Goal: Transaction & Acquisition: Purchase product/service

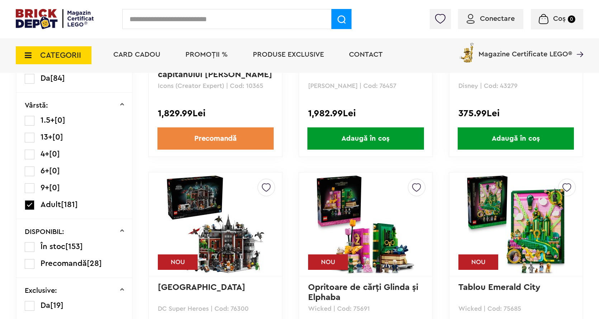
scroll to position [144, 0]
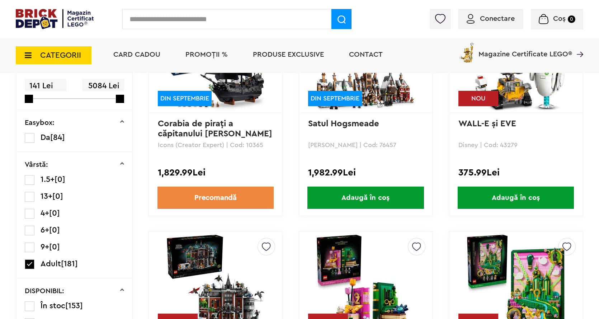
click at [513, 201] on span "Adaugă în coș" at bounding box center [516, 198] width 116 height 22
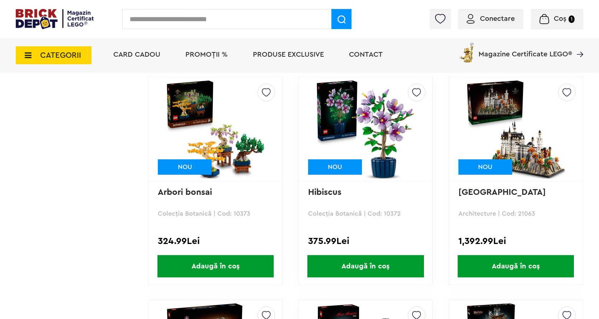
scroll to position [969, 0]
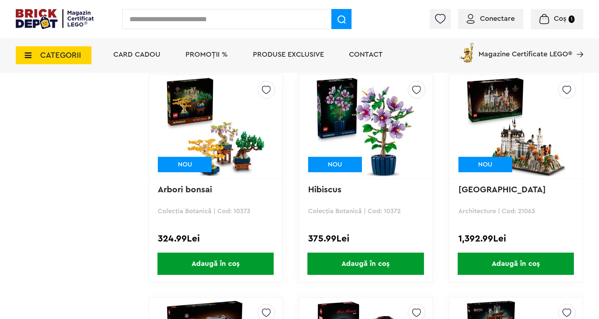
click at [365, 266] on span "Adaugă în coș" at bounding box center [365, 264] width 116 height 22
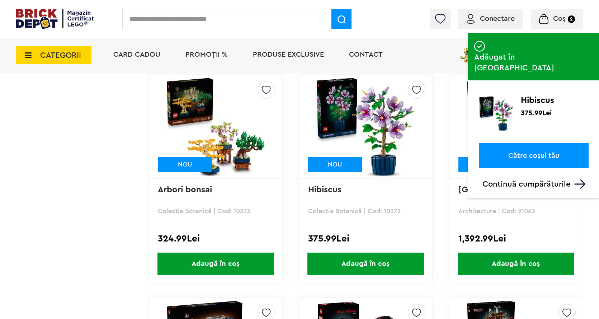
click at [524, 143] on link "Către coșul tău" at bounding box center [534, 155] width 110 height 25
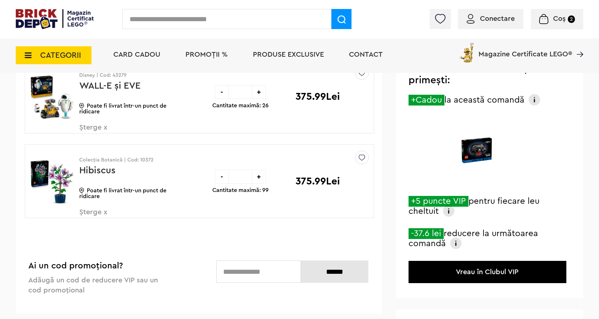
scroll to position [108, 0]
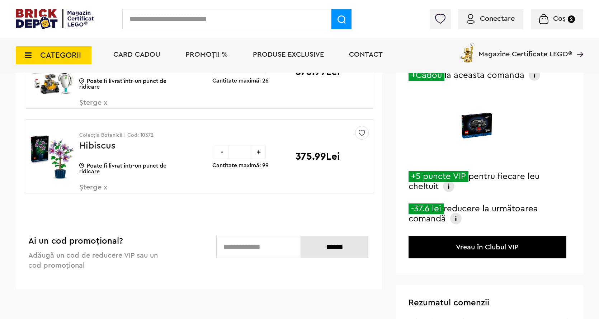
click at [456, 219] on img at bounding box center [455, 218] width 11 height 11
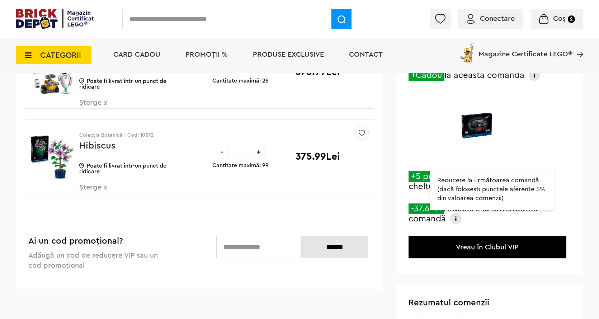
click at [461, 164] on div "Intră acum în Clubul VIP și primești: +Cadou la această comandă Primești gratui…" at bounding box center [489, 149] width 187 height 248
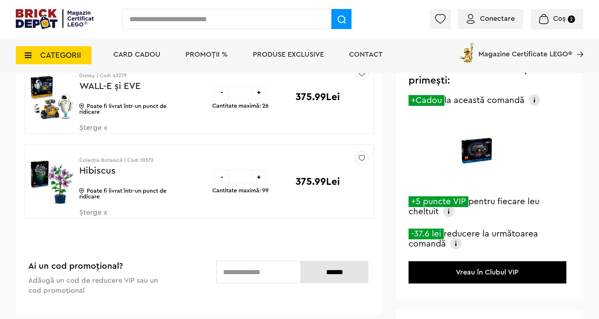
scroll to position [72, 0]
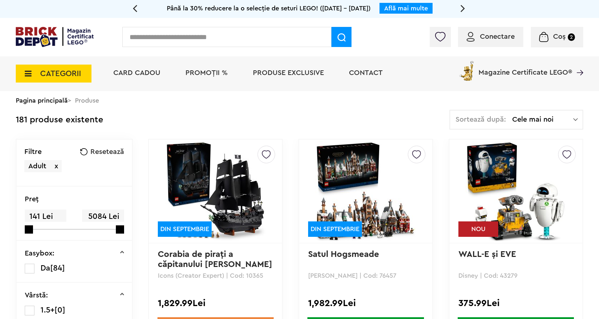
click at [577, 120] on img at bounding box center [575, 119] width 5 height 7
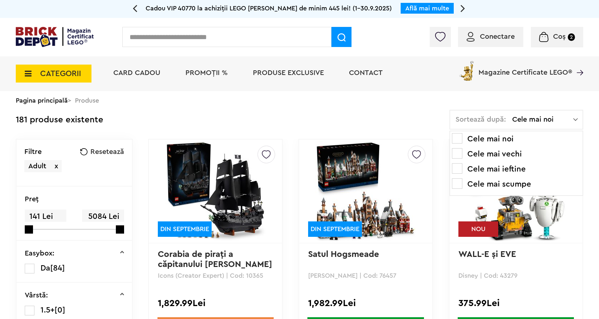
click at [508, 170] on li "Cele mai ieftine" at bounding box center [516, 168] width 129 height 11
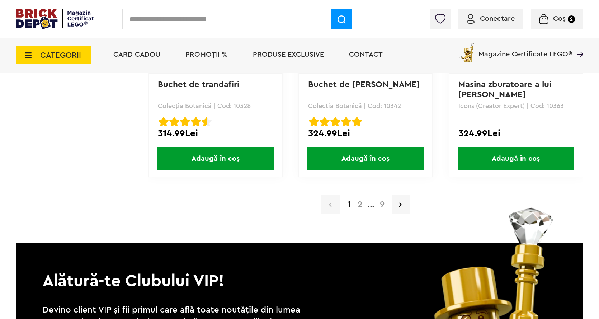
scroll to position [1615, 0]
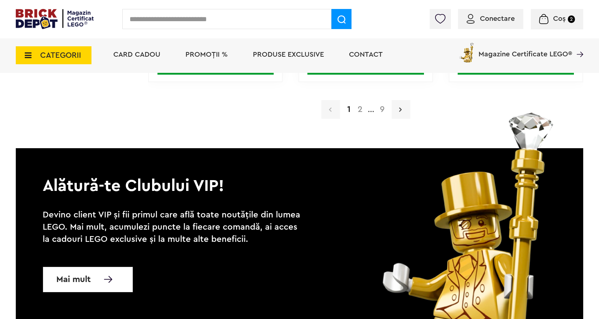
click at [400, 107] on icon at bounding box center [400, 109] width 3 height 7
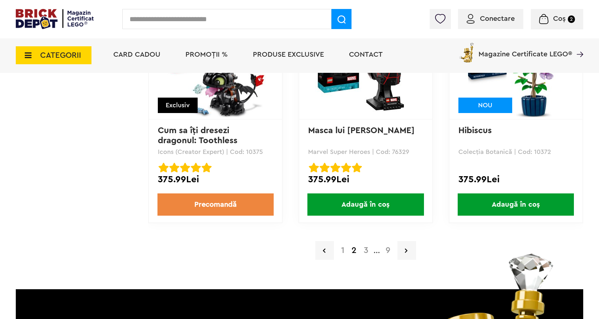
scroll to position [1543, 0]
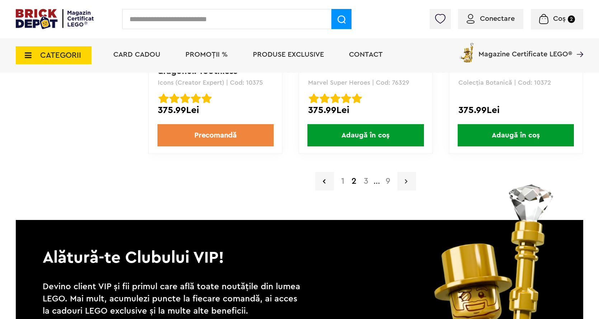
click at [408, 180] on link at bounding box center [407, 181] width 19 height 19
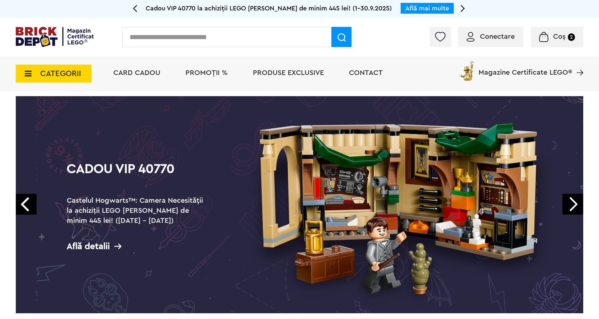
click at [572, 211] on link "Next" at bounding box center [573, 204] width 21 height 21
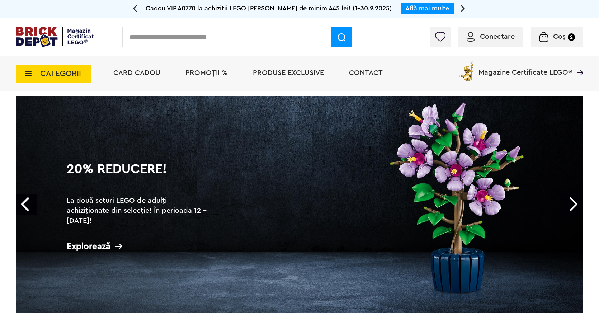
click at [573, 211] on link "Next" at bounding box center [573, 204] width 21 height 21
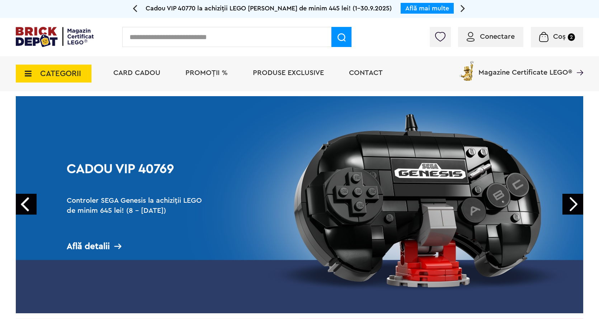
click at [198, 76] on span "PROMOȚII %" at bounding box center [207, 72] width 42 height 7
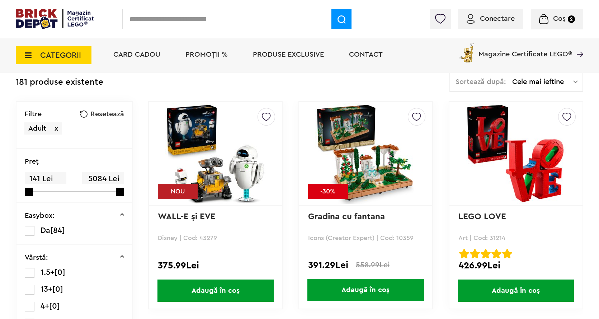
scroll to position [72, 0]
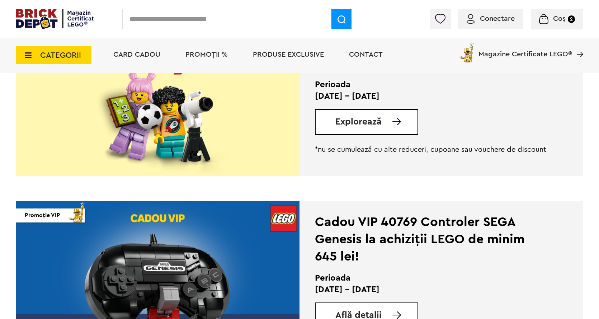
scroll to position [574, 0]
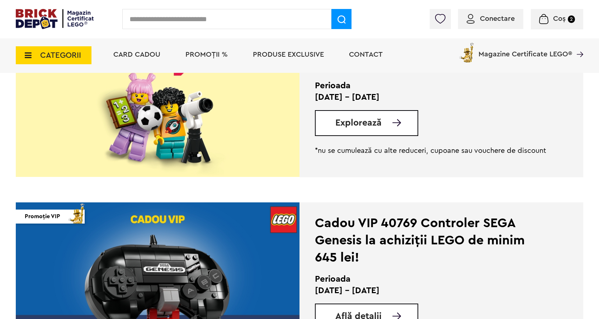
click at [352, 120] on span "Explorează" at bounding box center [358, 122] width 46 height 9
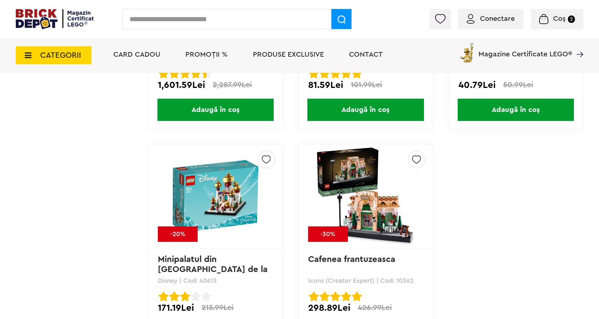
scroll to position [5813, 0]
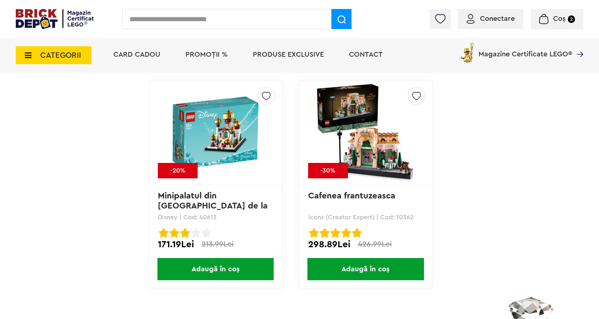
click at [382, 152] on img at bounding box center [365, 133] width 100 height 100
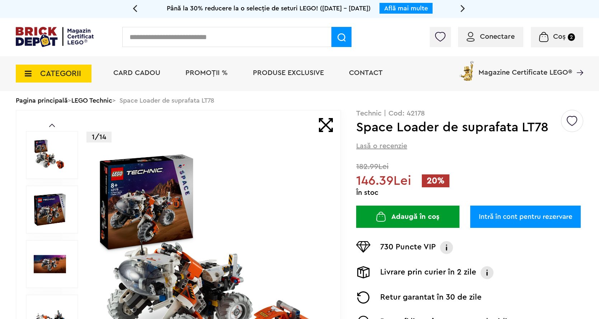
click at [414, 113] on p "Technic | Cod: 42178" at bounding box center [469, 113] width 227 height 7
click at [494, 36] on span "Conectare" at bounding box center [497, 36] width 35 height 7
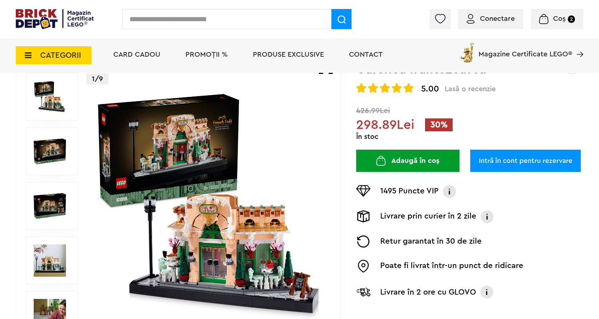
scroll to position [72, 0]
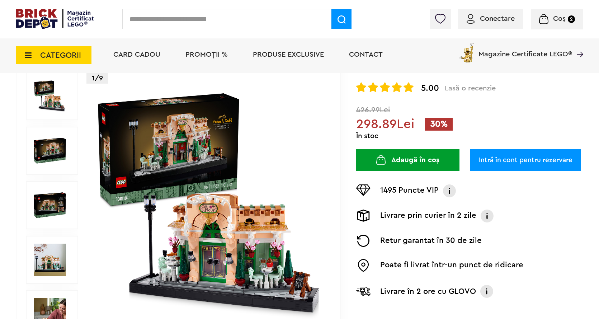
click at [417, 158] on button "Adaugă în coș" at bounding box center [407, 160] width 103 height 22
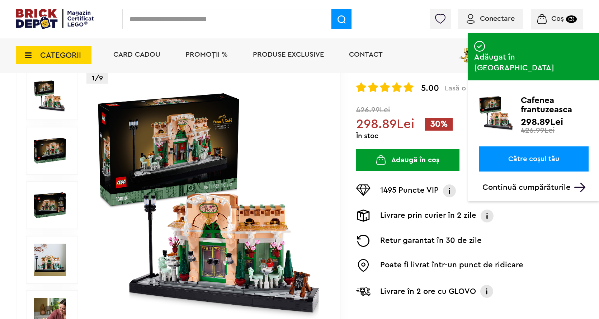
click at [533, 146] on link "Către coșul tău" at bounding box center [534, 158] width 110 height 25
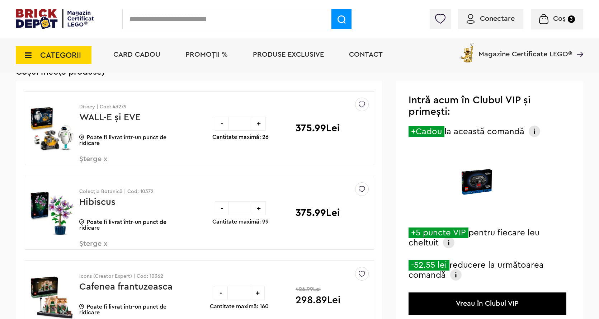
scroll to position [36, 0]
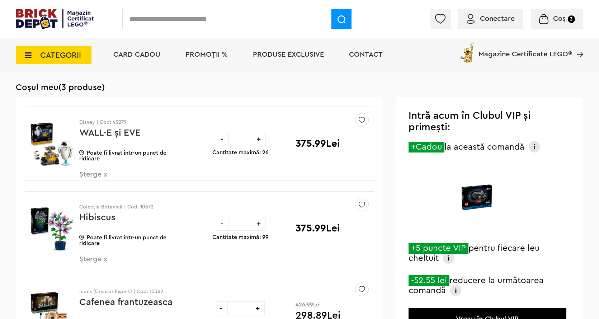
click at [90, 176] on span "Șterge x" at bounding box center [121, 178] width 84 height 15
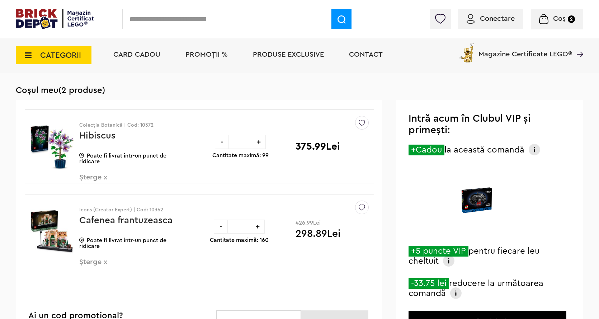
scroll to position [23, 0]
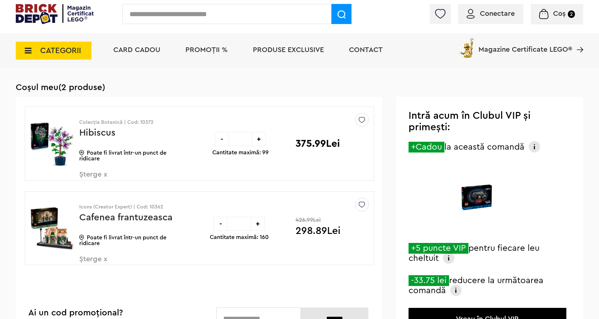
click at [90, 262] on span "Șterge x" at bounding box center [121, 262] width 84 height 15
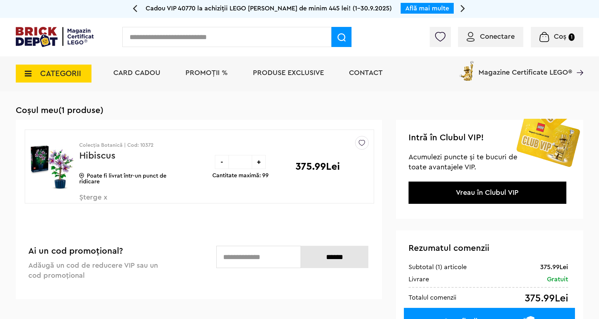
click at [87, 194] on span "Șterge x" at bounding box center [121, 201] width 84 height 15
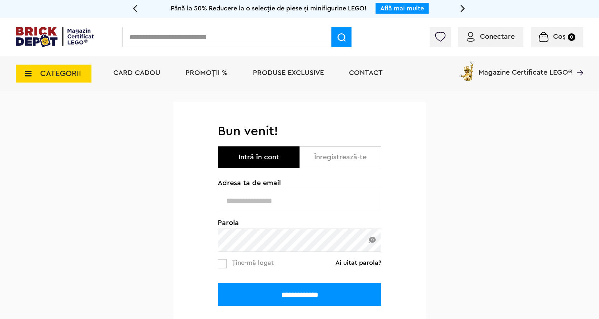
type input "**********"
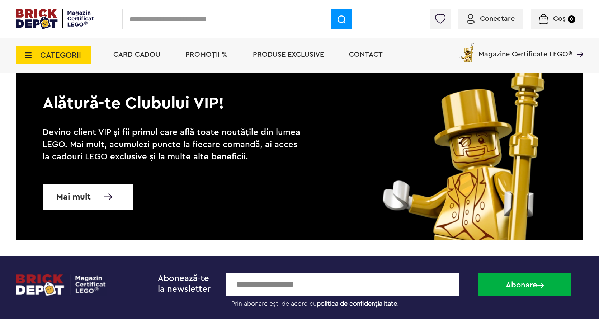
scroll to position [351, 0]
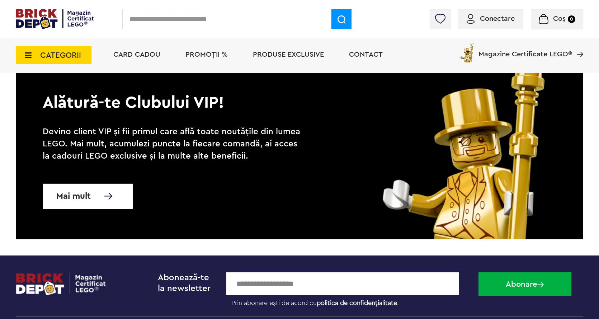
click at [498, 19] on span "Conectare" at bounding box center [497, 18] width 35 height 7
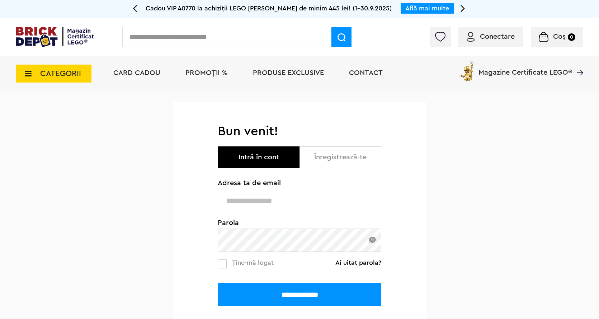
type input "**********"
click at [294, 296] on input "**********" at bounding box center [300, 294] width 164 height 23
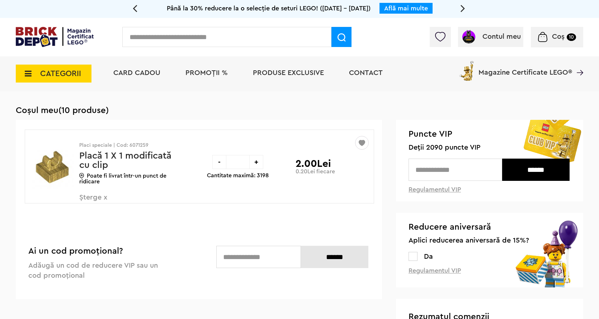
click at [439, 36] on img at bounding box center [440, 37] width 10 height 10
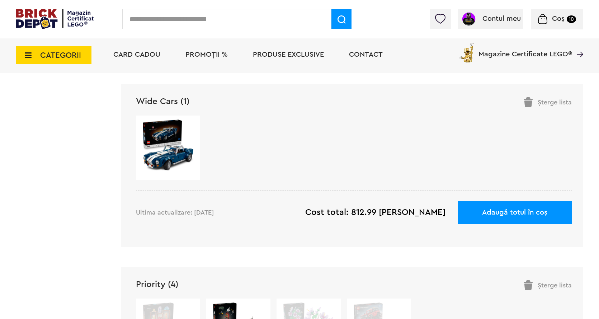
scroll to position [951, 0]
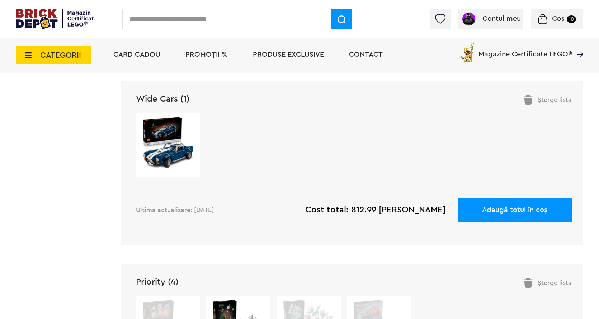
click at [160, 151] on img at bounding box center [168, 142] width 52 height 52
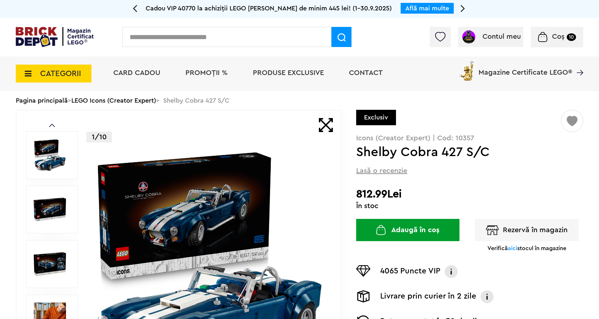
click at [404, 233] on button "Adaugă în coș" at bounding box center [407, 230] width 103 height 22
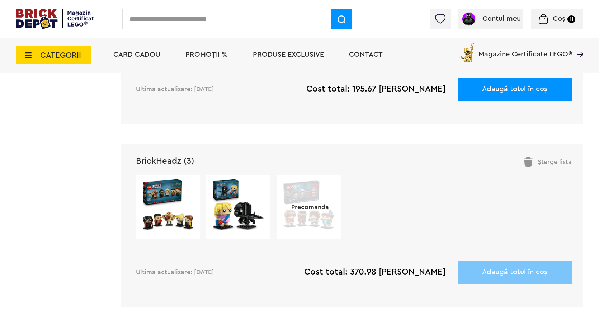
scroll to position [377, 0]
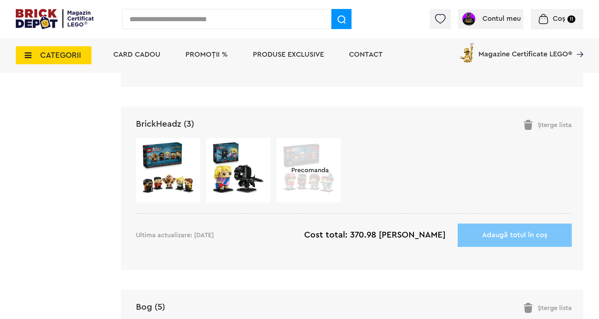
click at [239, 176] on img at bounding box center [238, 167] width 52 height 52
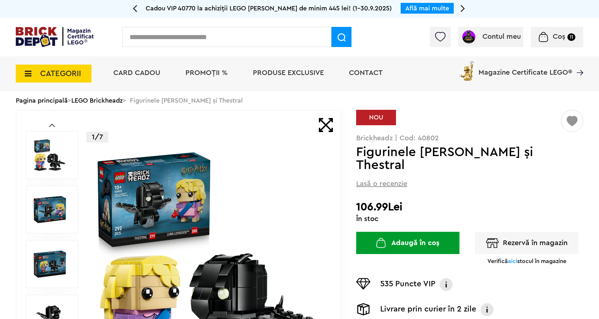
click at [419, 243] on button "Adaugă în coș" at bounding box center [407, 243] width 103 height 22
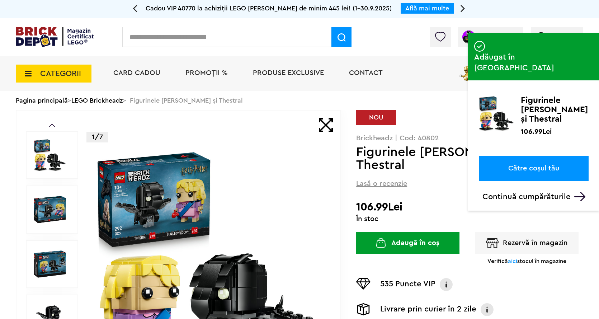
click at [539, 156] on link "Către coșul tău" at bounding box center [534, 168] width 110 height 25
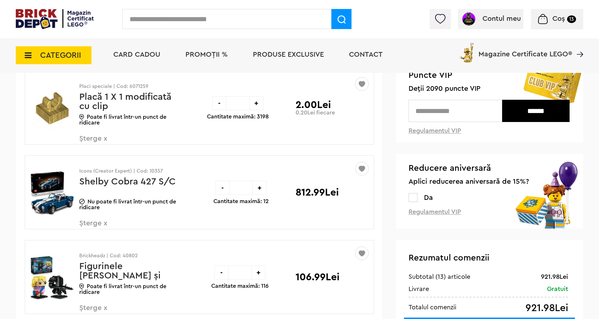
scroll to position [108, 0]
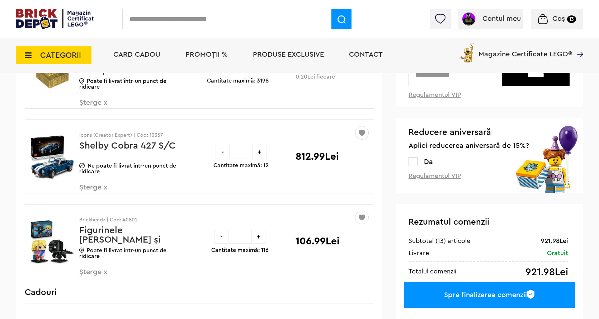
click at [95, 274] on span "Șterge x" at bounding box center [121, 275] width 84 height 15
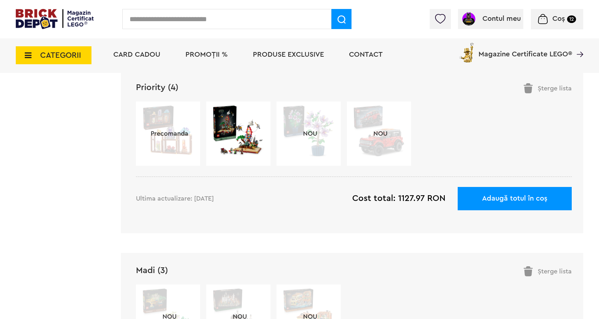
scroll to position [1149, 0]
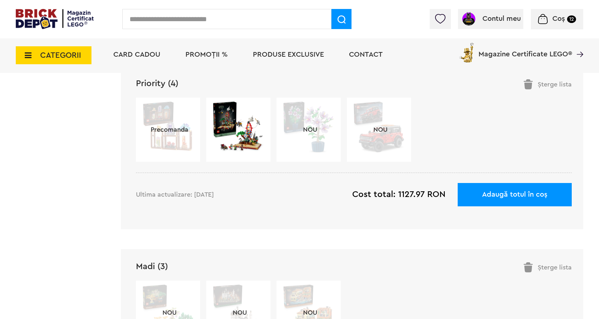
click at [240, 135] on img at bounding box center [238, 127] width 52 height 52
click at [384, 130] on span "NOU" at bounding box center [380, 129] width 61 height 7
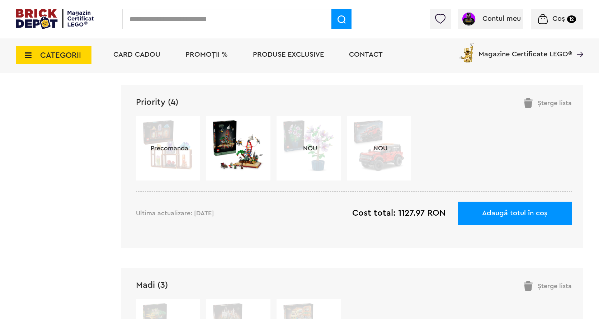
scroll to position [1113, 0]
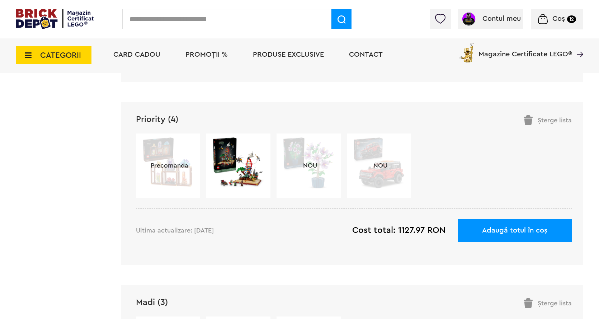
click at [311, 169] on span "NOU" at bounding box center [310, 165] width 61 height 7
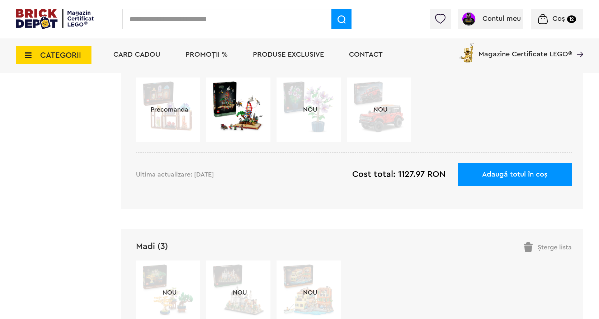
scroll to position [1257, 0]
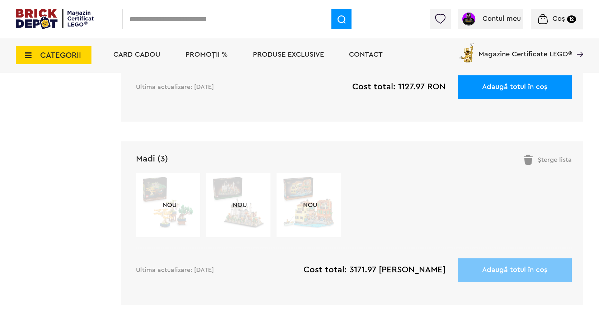
click at [555, 21] on span "Coș" at bounding box center [559, 18] width 13 height 7
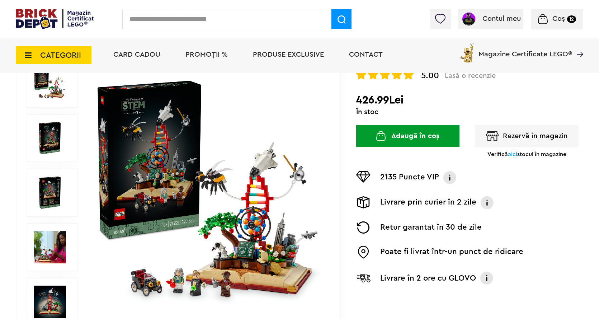
scroll to position [72, 0]
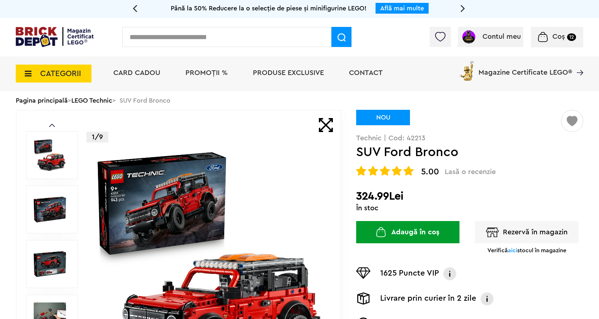
click at [403, 232] on button "Adaugă în coș" at bounding box center [407, 232] width 103 height 22
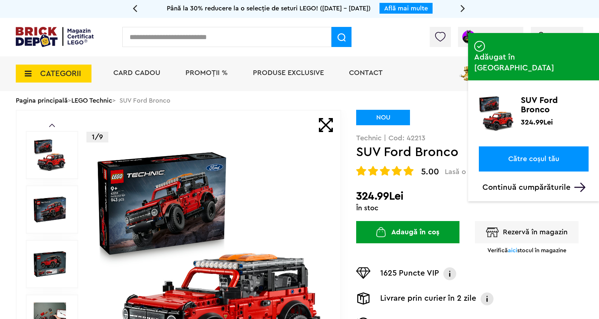
click at [540, 146] on link "Către coșul tău" at bounding box center [534, 158] width 110 height 25
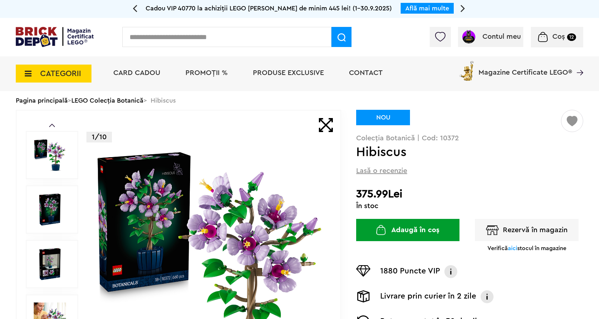
click at [416, 231] on button "Adaugă în coș" at bounding box center [407, 230] width 103 height 22
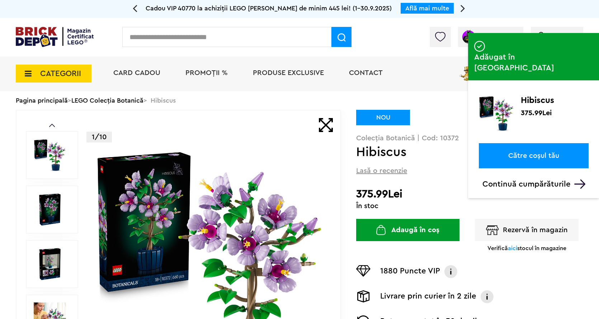
click at [529, 143] on link "Către coșul tău" at bounding box center [534, 155] width 110 height 25
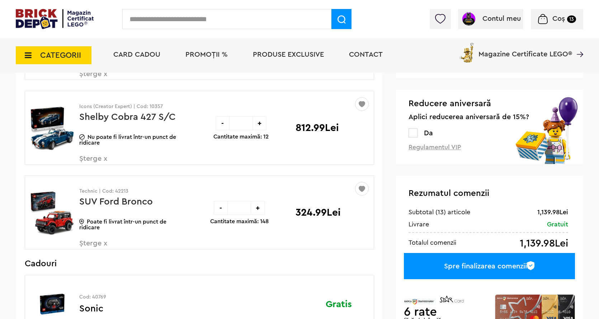
scroll to position [108, 0]
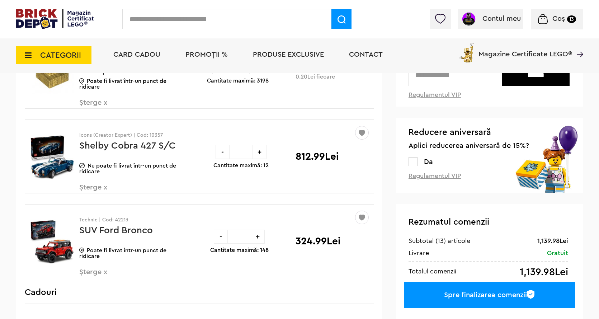
click at [88, 272] on span "Șterge x" at bounding box center [121, 275] width 84 height 15
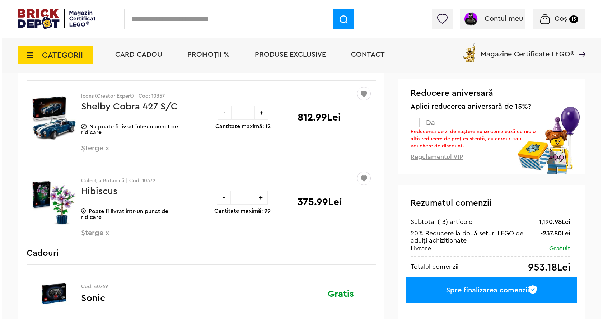
scroll to position [144, 0]
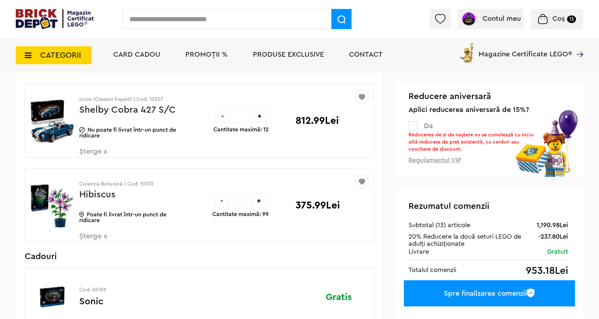
click at [142, 183] on p "Colecția Botanică | Cod: 10372" at bounding box center [130, 184] width 102 height 5
click at [155, 98] on p "Icons (Creator Expert) | Cod: 10357" at bounding box center [130, 99] width 102 height 5
click at [56, 55] on span "CATEGORII" at bounding box center [60, 55] width 41 height 8
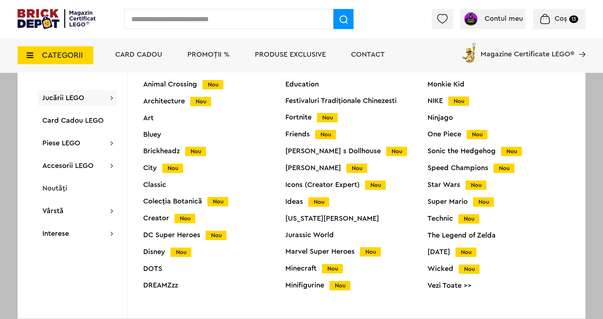
scroll to position [0, 0]
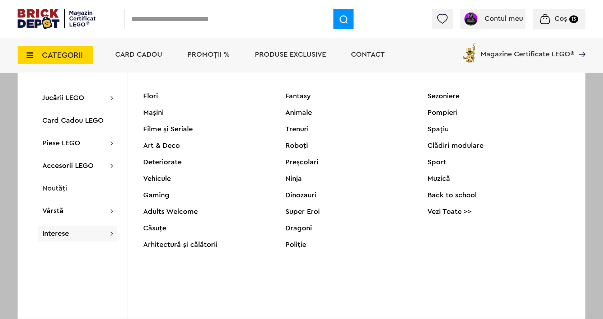
click at [283, 51] on span "Produse exclusive" at bounding box center [290, 54] width 71 height 7
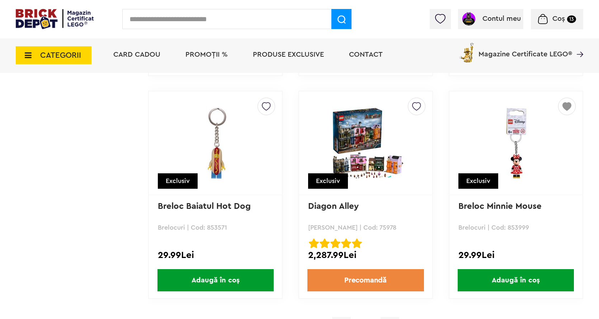
scroll to position [6889, 0]
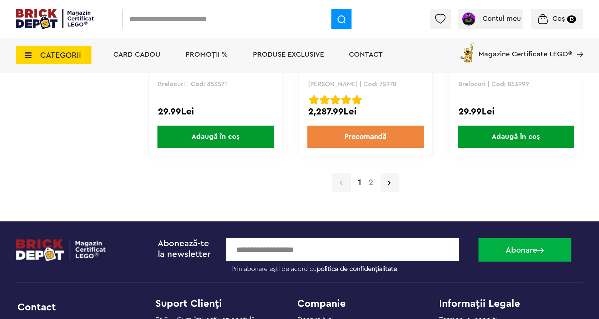
click at [370, 181] on link "2" at bounding box center [371, 182] width 12 height 9
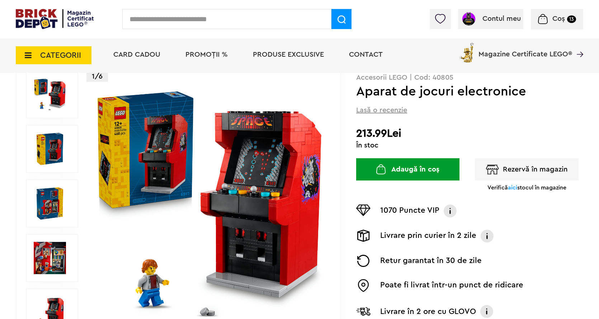
scroll to position [72, 0]
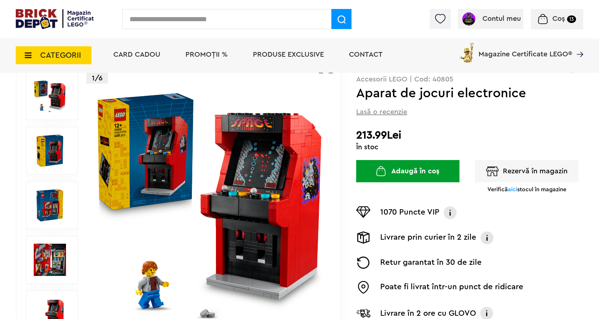
click at [51, 153] on img at bounding box center [50, 151] width 32 height 32
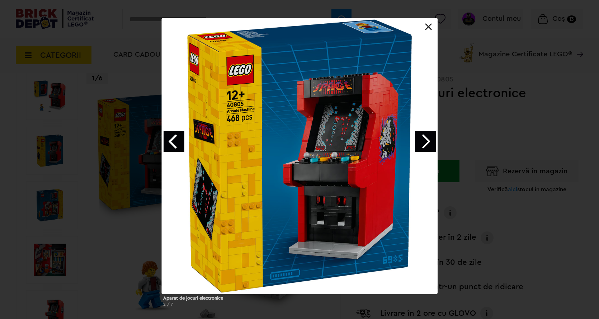
click at [429, 144] on link "Next image" at bounding box center [425, 141] width 21 height 21
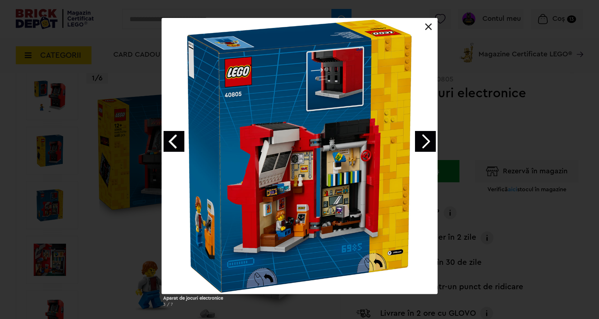
click at [425, 143] on link "Next image" at bounding box center [425, 141] width 21 height 21
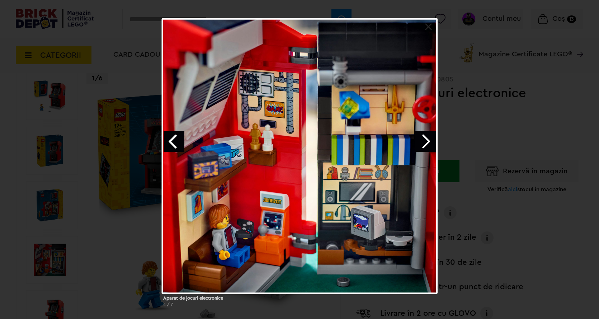
click at [425, 143] on link "Next image" at bounding box center [425, 141] width 21 height 21
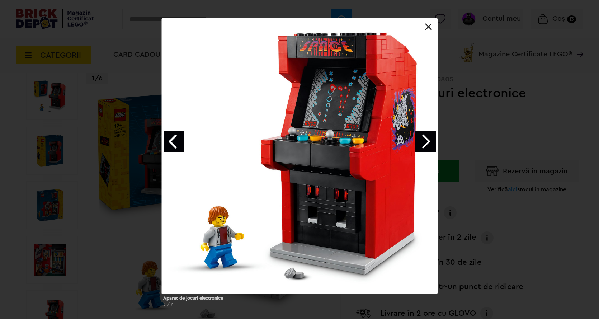
click at [425, 143] on link "Next image" at bounding box center [425, 141] width 21 height 21
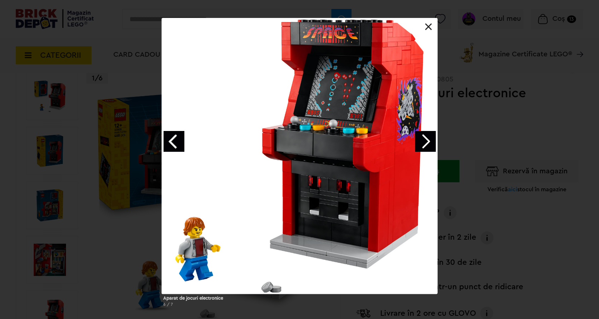
click at [425, 143] on link "Next image" at bounding box center [425, 141] width 21 height 21
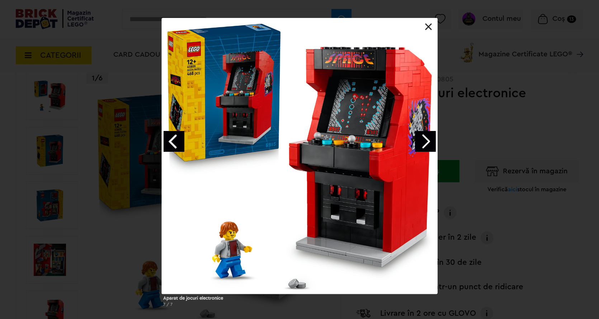
click at [425, 143] on link "Next image" at bounding box center [425, 141] width 21 height 21
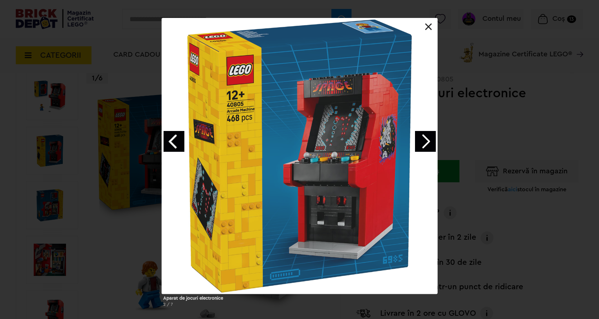
click at [425, 143] on link "Next image" at bounding box center [425, 141] width 21 height 21
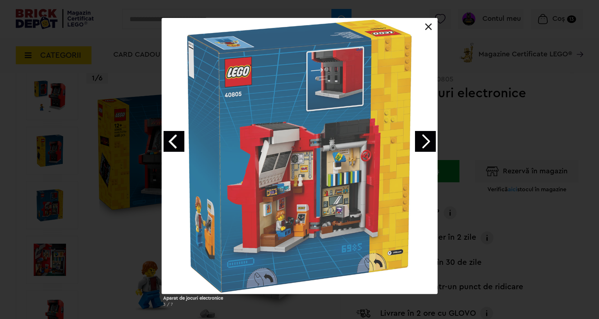
click at [425, 143] on link "Next image" at bounding box center [425, 141] width 21 height 21
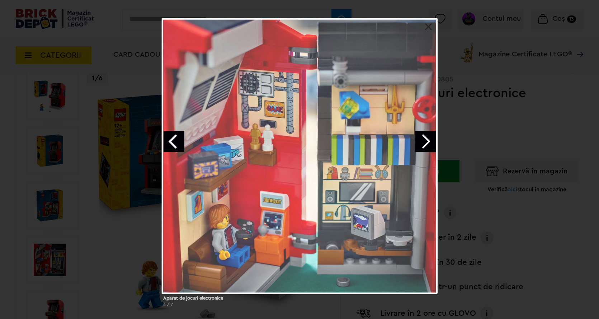
click at [425, 143] on link "Next image" at bounding box center [425, 141] width 21 height 21
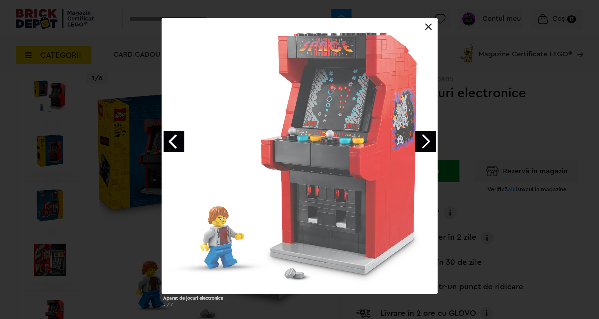
click at [425, 143] on link "Next image" at bounding box center [425, 141] width 21 height 21
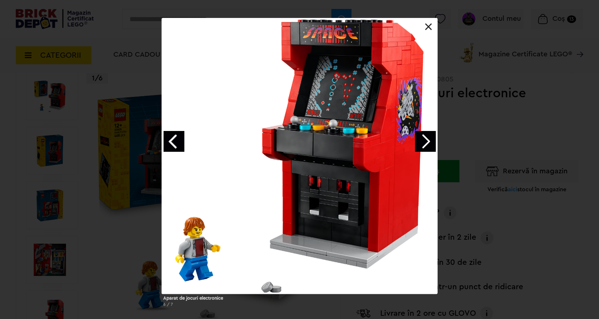
click at [75, 106] on div "Aparat de jocuri electronice 6 / 7" at bounding box center [299, 165] width 599 height 295
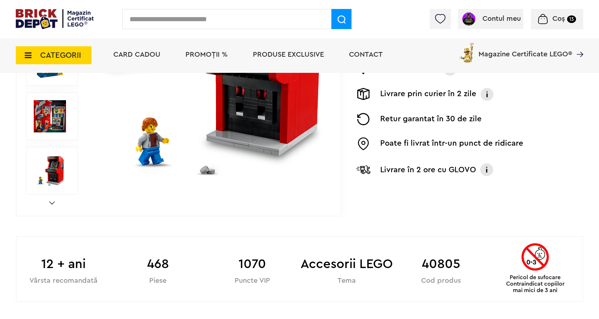
scroll to position [395, 0]
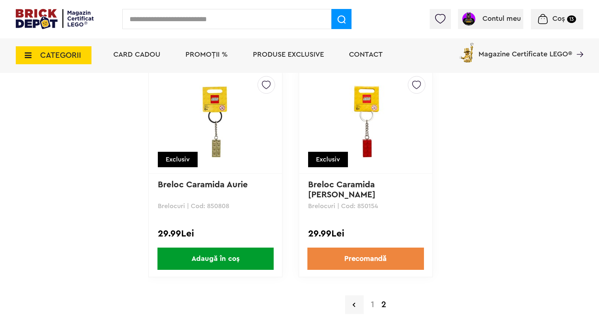
scroll to position [1292, 0]
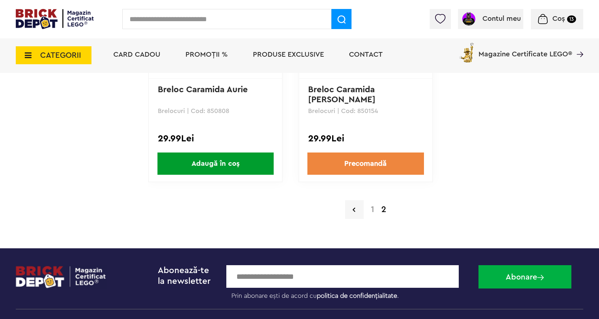
click at [374, 208] on link "1" at bounding box center [372, 209] width 10 height 9
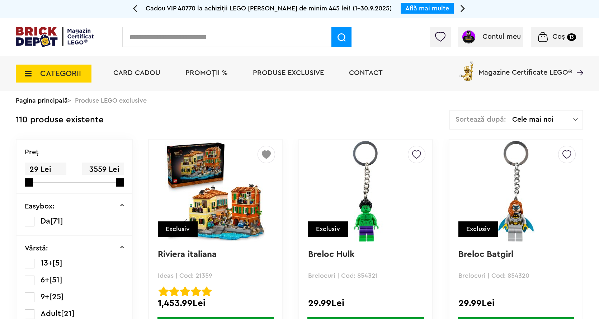
click at [576, 121] on img at bounding box center [575, 119] width 5 height 7
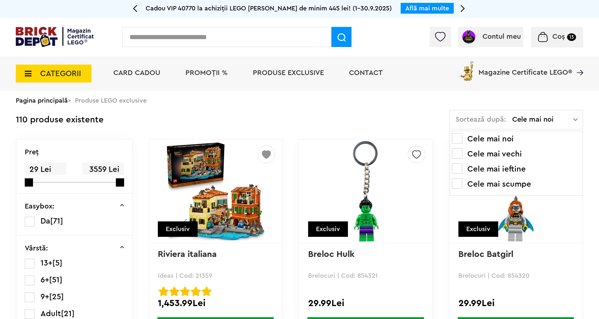
click at [458, 185] on span at bounding box center [457, 183] width 10 height 10
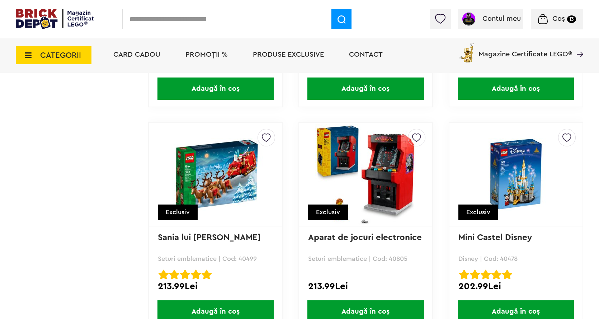
scroll to position [2548, 0]
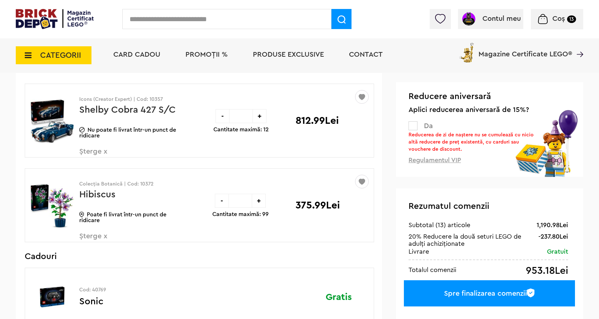
click at [142, 185] on p "Colecția Botanică | Cod: 10372" at bounding box center [130, 184] width 102 height 5
copy p "10372"
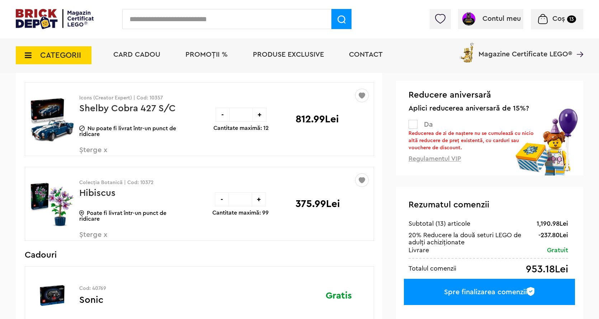
scroll to position [108, 0]
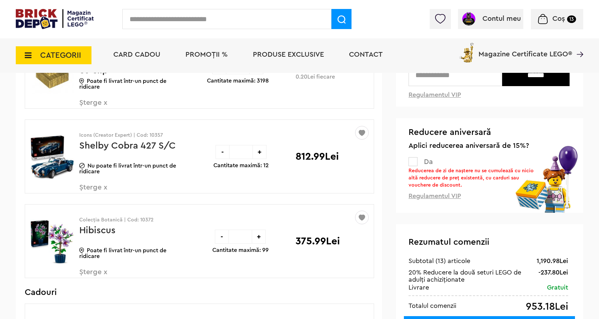
click at [392, 239] on div "Coșul meu (13 produse) 1190.98 Lei [GEOGRAPHIC_DATA] Placi speciale | Cod: 6071…" at bounding box center [300, 261] width 568 height 531
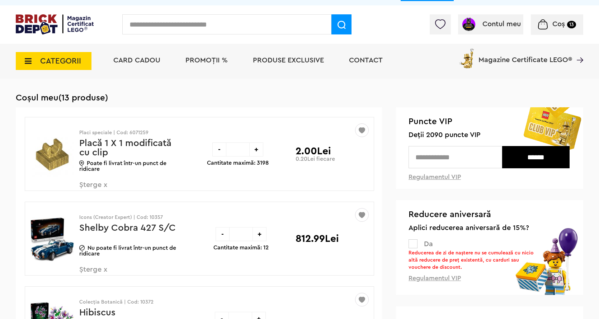
scroll to position [0, 0]
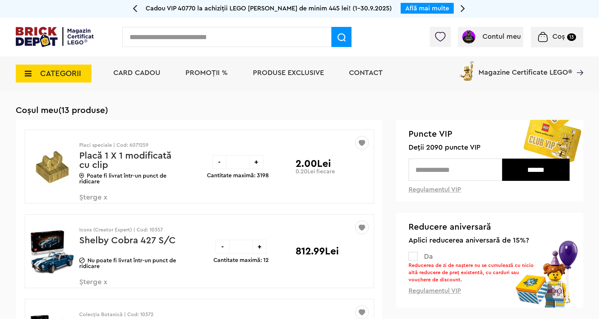
click at [212, 74] on span "PROMOȚII %" at bounding box center [207, 72] width 42 height 7
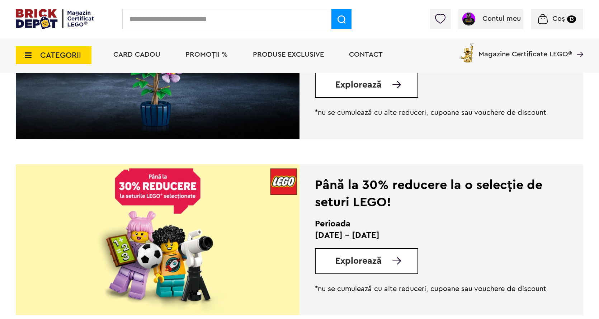
scroll to position [466, 0]
